Goal: Task Accomplishment & Management: Manage account settings

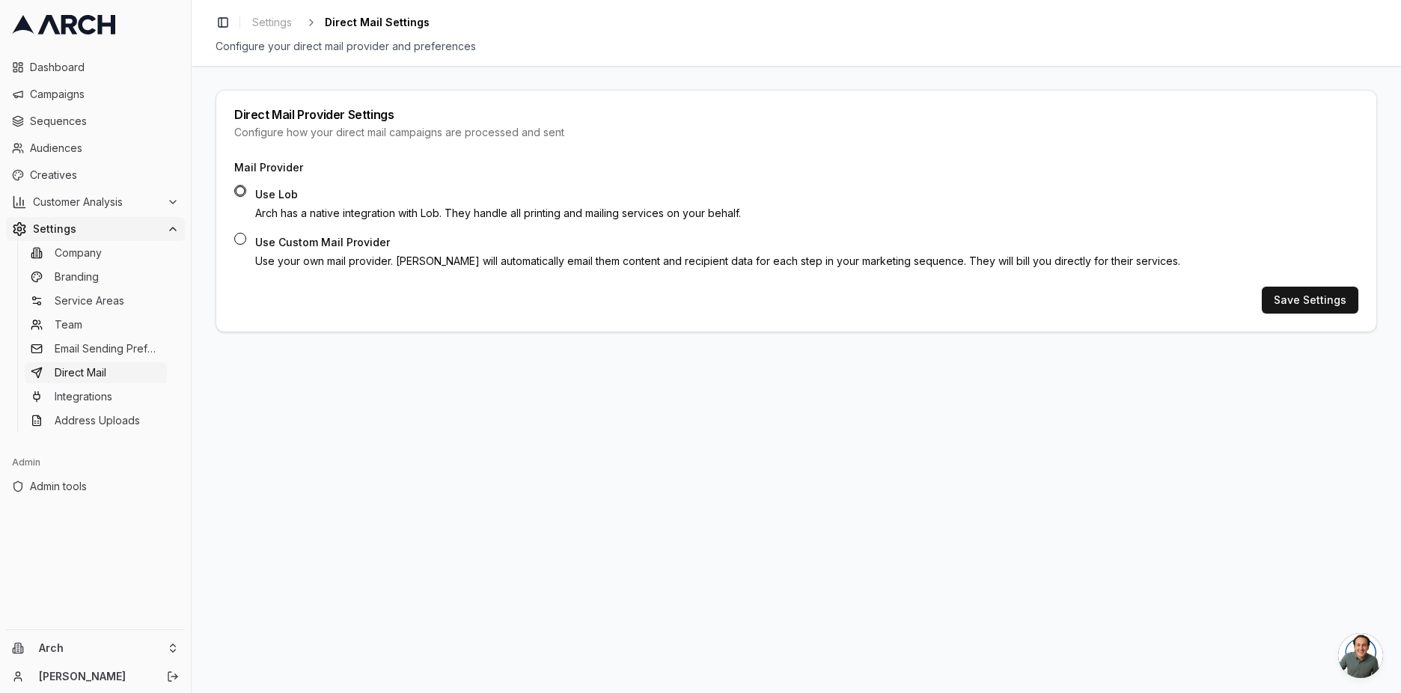
click at [661, 62] on div "Toggle Sidebar Settings Direct Mail Settings Configure your direct mail provide…" at bounding box center [796, 33] width 1209 height 66
click at [85, 129] on link "Sequences" at bounding box center [95, 121] width 179 height 24
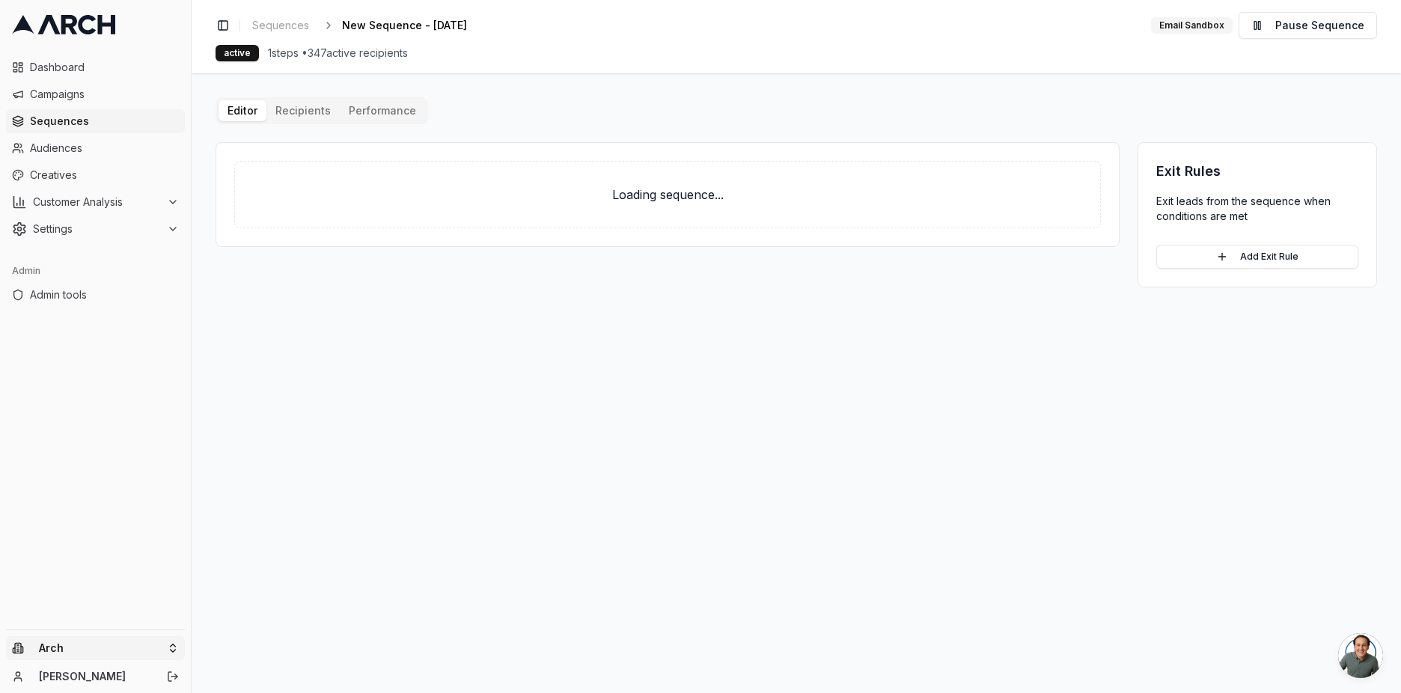
click at [129, 642] on html "Dashboard Campaigns Sequences Audiences Creatives Customer Analysis Settings Ad…" at bounding box center [700, 346] width 1401 height 693
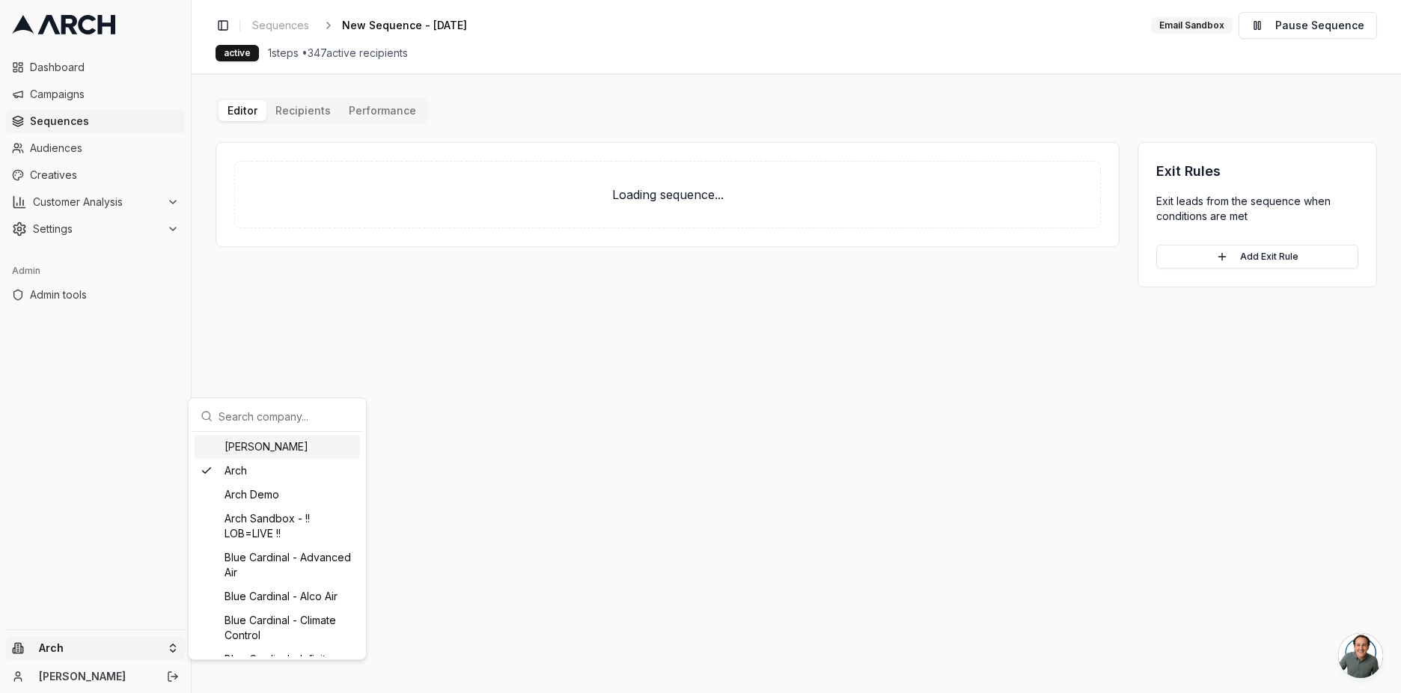
click at [249, 413] on input "text" at bounding box center [286, 416] width 135 height 30
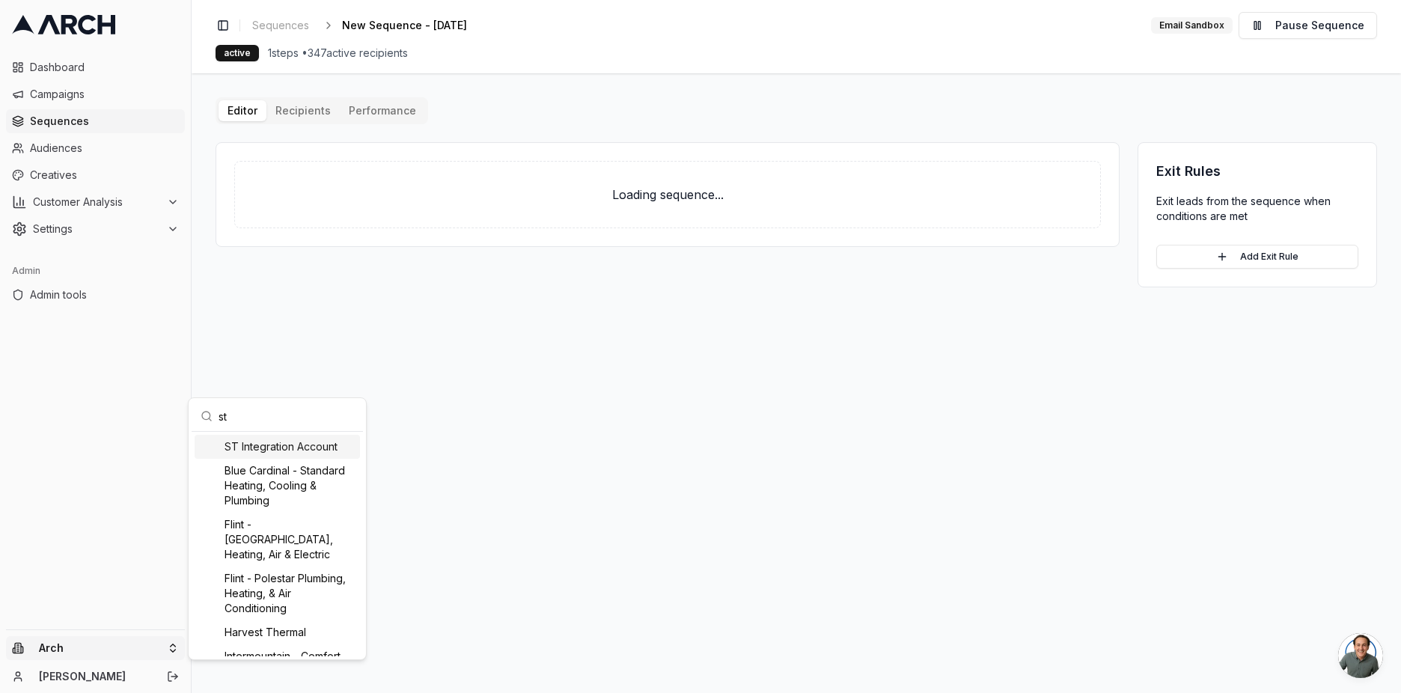
type input "st"
click at [257, 446] on div "ST Integration Account" at bounding box center [277, 447] width 165 height 24
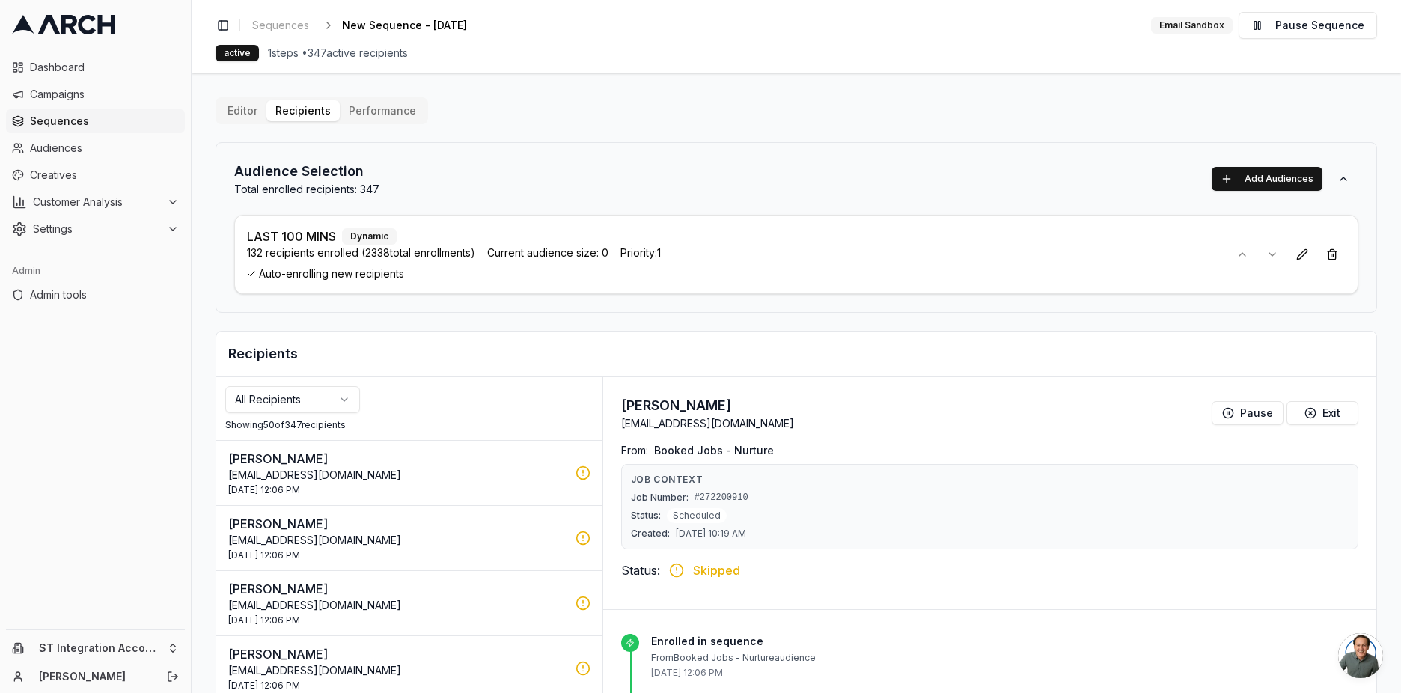
click at [287, 243] on p "LAST 100 MINS" at bounding box center [291, 237] width 89 height 18
click at [323, 173] on h2 "Audience Selection" at bounding box center [306, 171] width 145 height 21
click at [130, 153] on span "Audiences" at bounding box center [104, 148] width 149 height 15
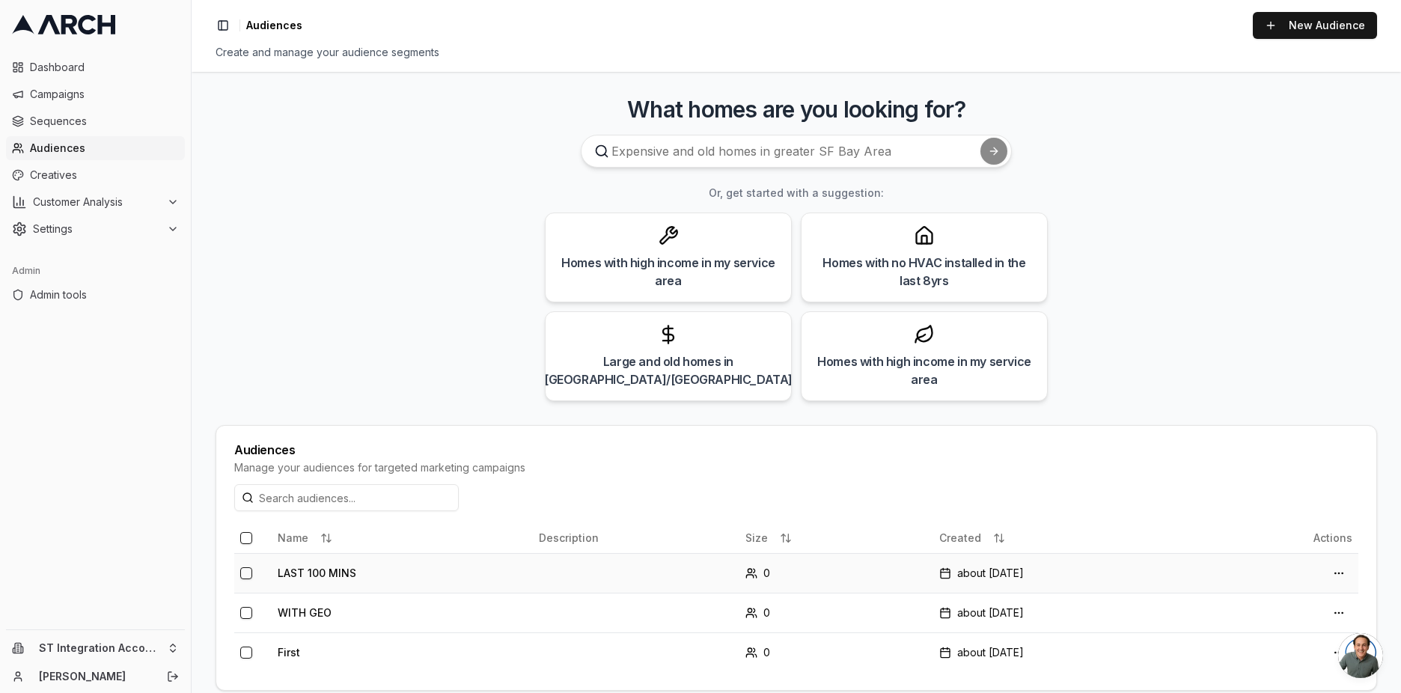
click at [311, 583] on td "LAST 100 MINS" at bounding box center [402, 573] width 261 height 40
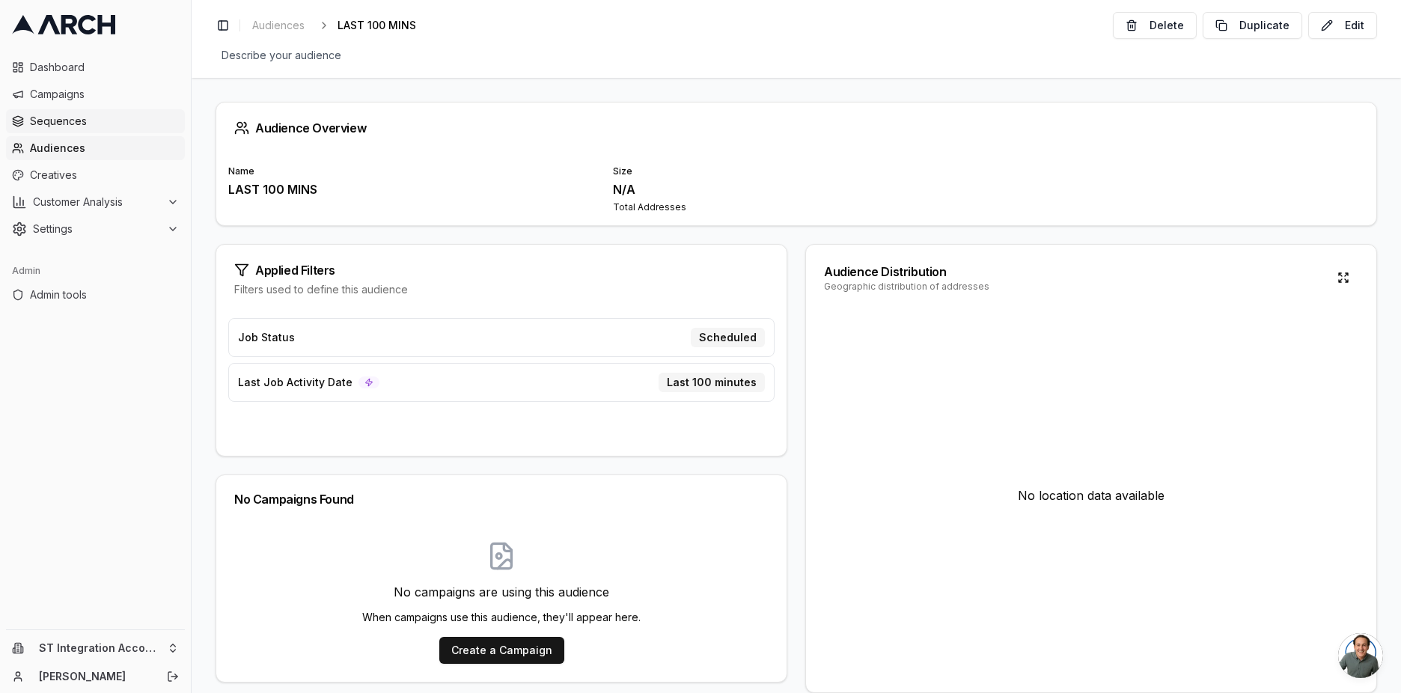
click at [73, 125] on span "Sequences" at bounding box center [104, 121] width 149 height 15
